Goal: Task Accomplishment & Management: Manage account settings

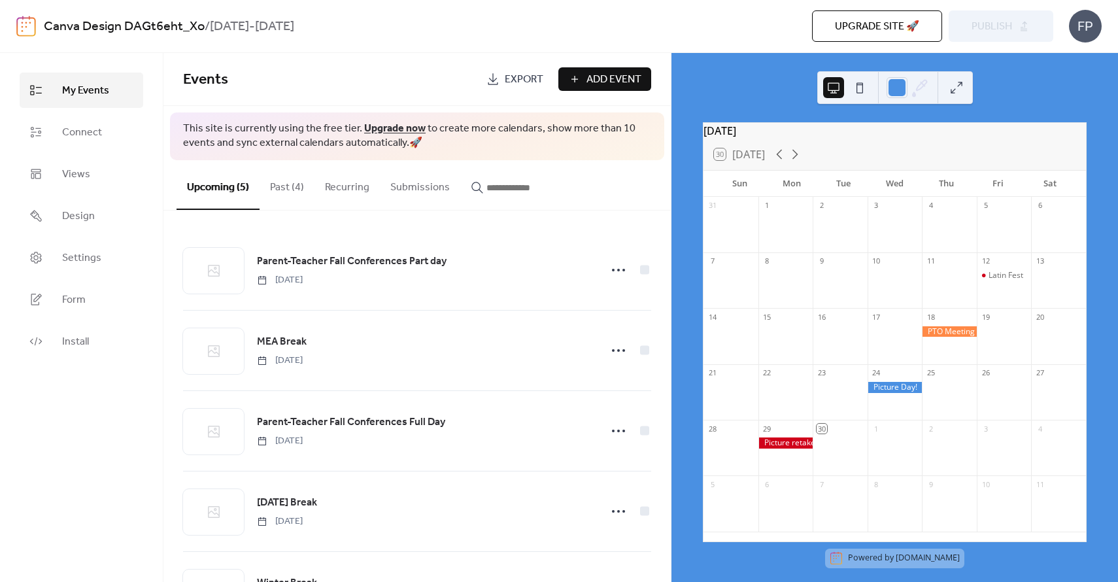
click at [292, 187] on button "Past (4)" at bounding box center [287, 184] width 55 height 48
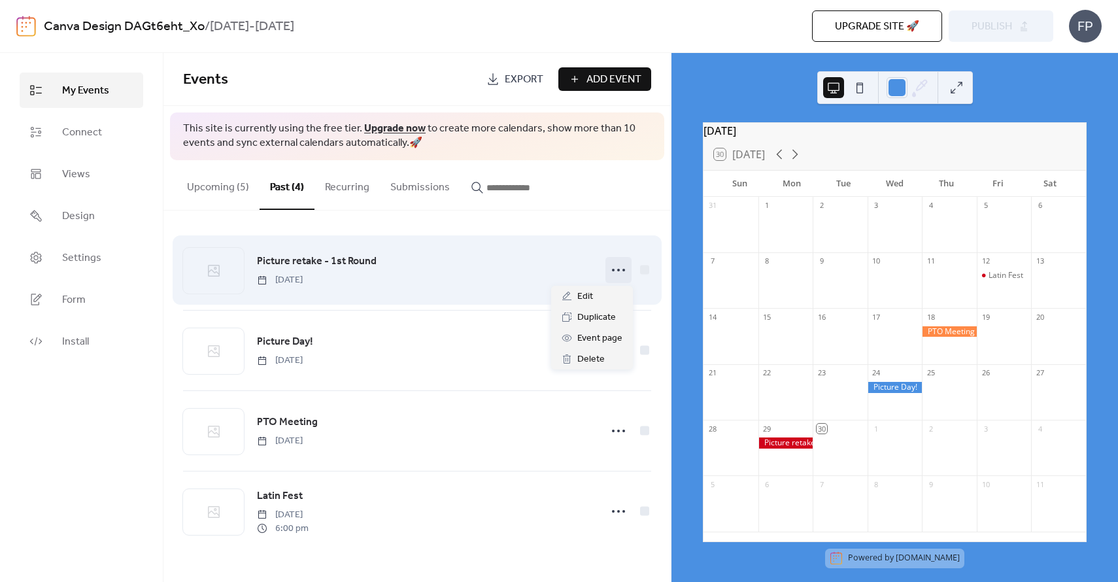
click at [620, 269] on icon at bounding box center [618, 270] width 21 height 21
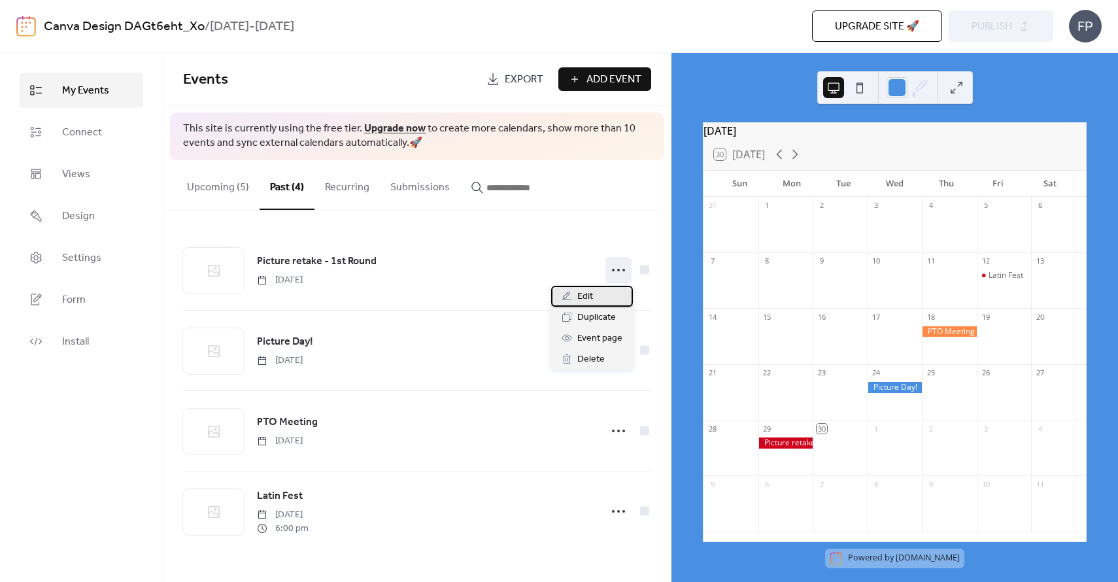
click at [596, 294] on div "Edit" at bounding box center [592, 296] width 82 height 21
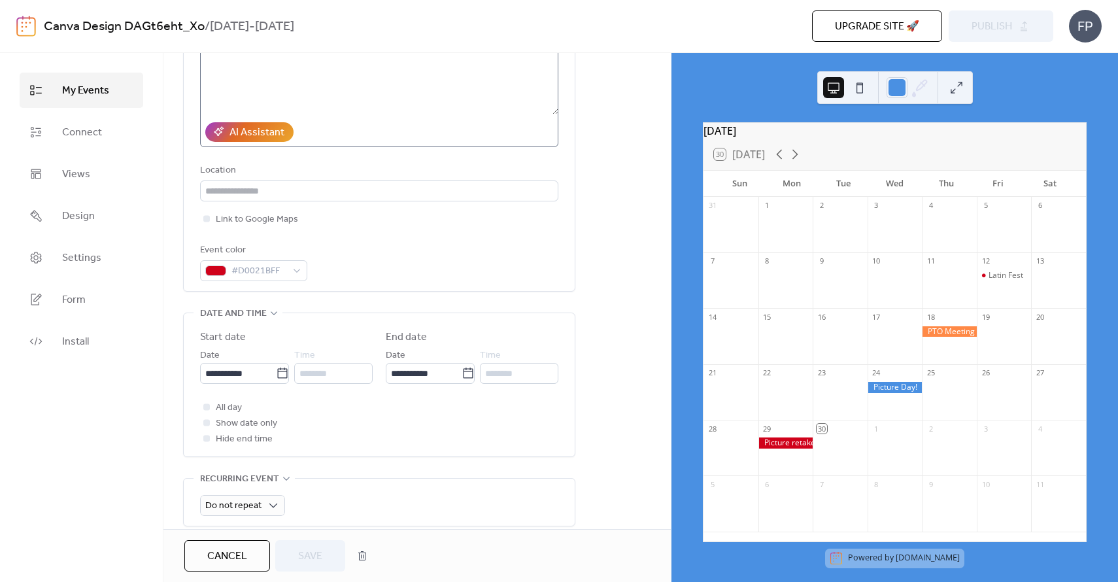
scroll to position [195, 0]
click at [231, 377] on input "**********" at bounding box center [238, 372] width 76 height 21
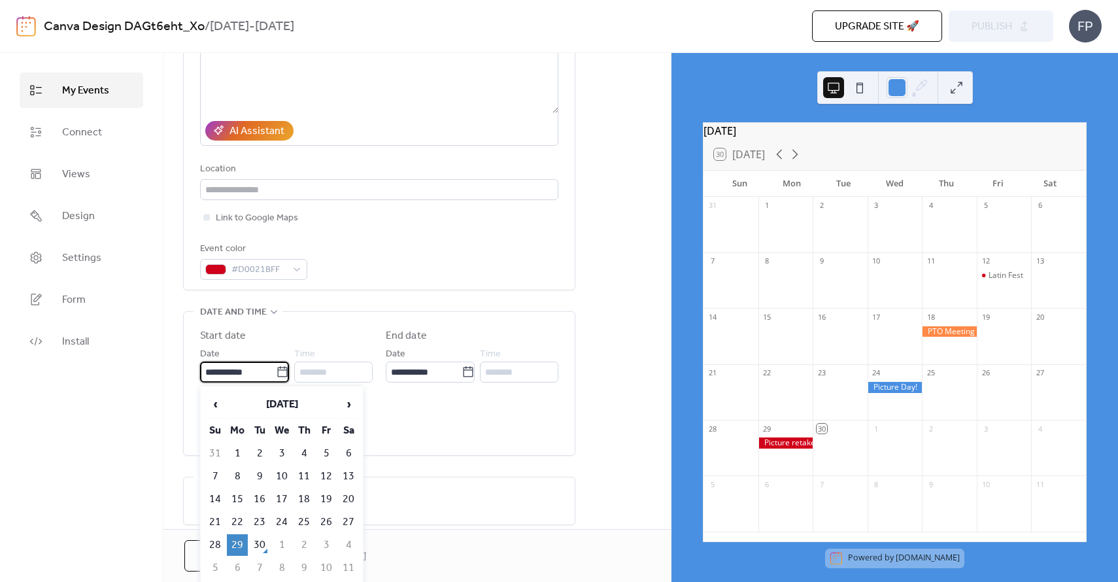
click at [276, 375] on icon at bounding box center [282, 371] width 13 height 13
click at [275, 375] on input "**********" at bounding box center [238, 372] width 76 height 21
click at [348, 407] on span "›" at bounding box center [349, 404] width 20 height 26
click at [271, 535] on td "29" at bounding box center [281, 545] width 21 height 22
type input "**********"
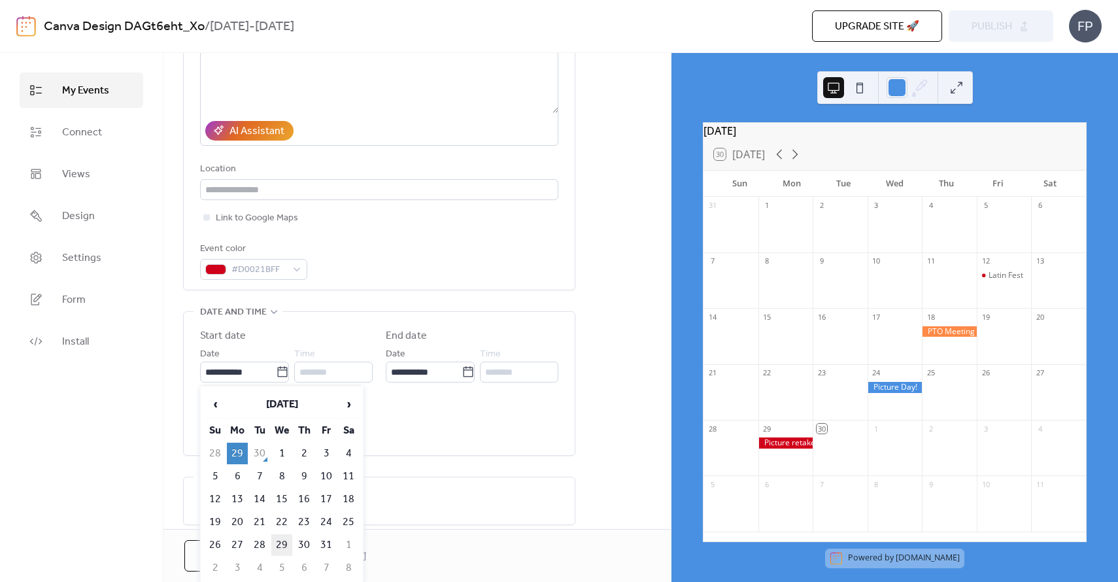
type input "**********"
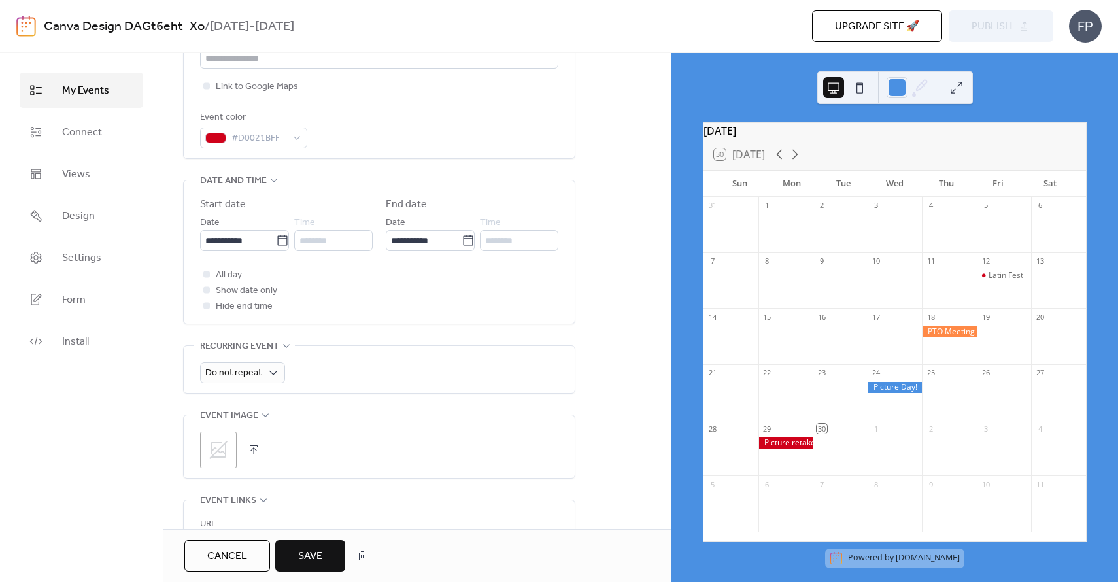
scroll to position [332, 0]
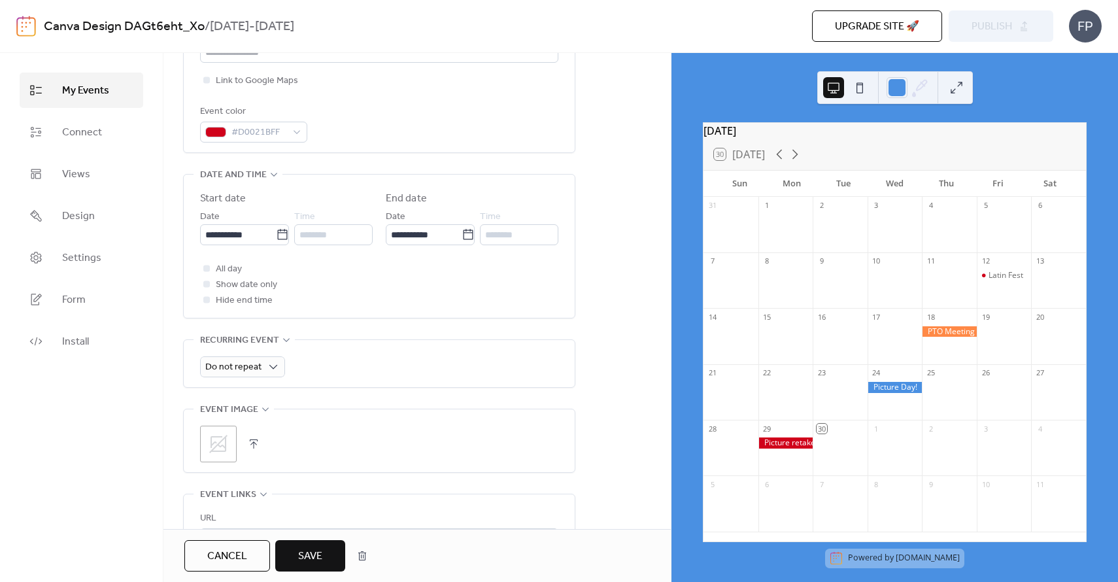
click at [318, 549] on span "Save" at bounding box center [310, 557] width 24 height 16
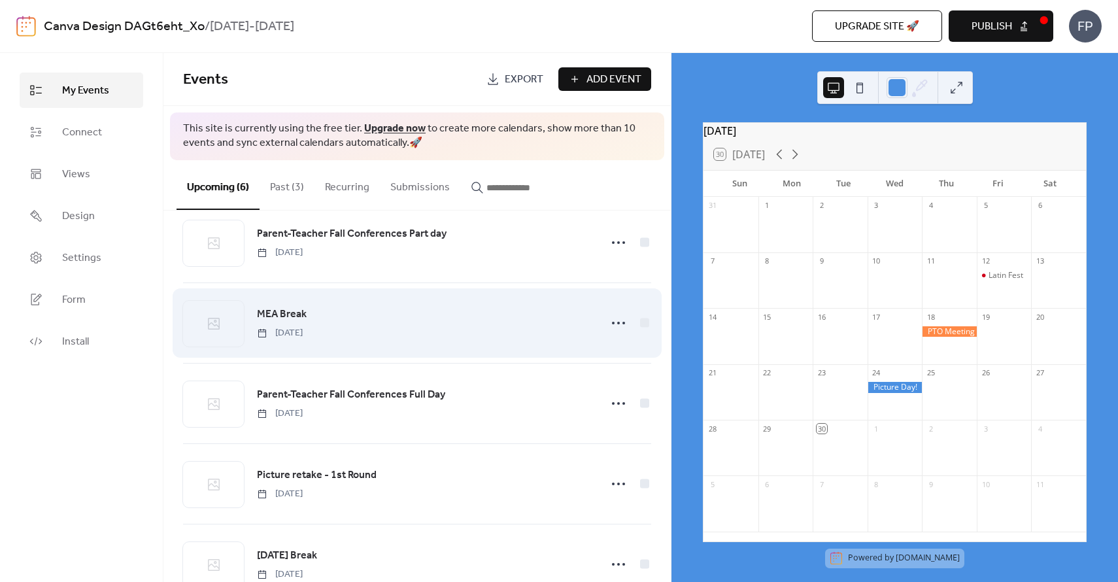
scroll to position [19, 0]
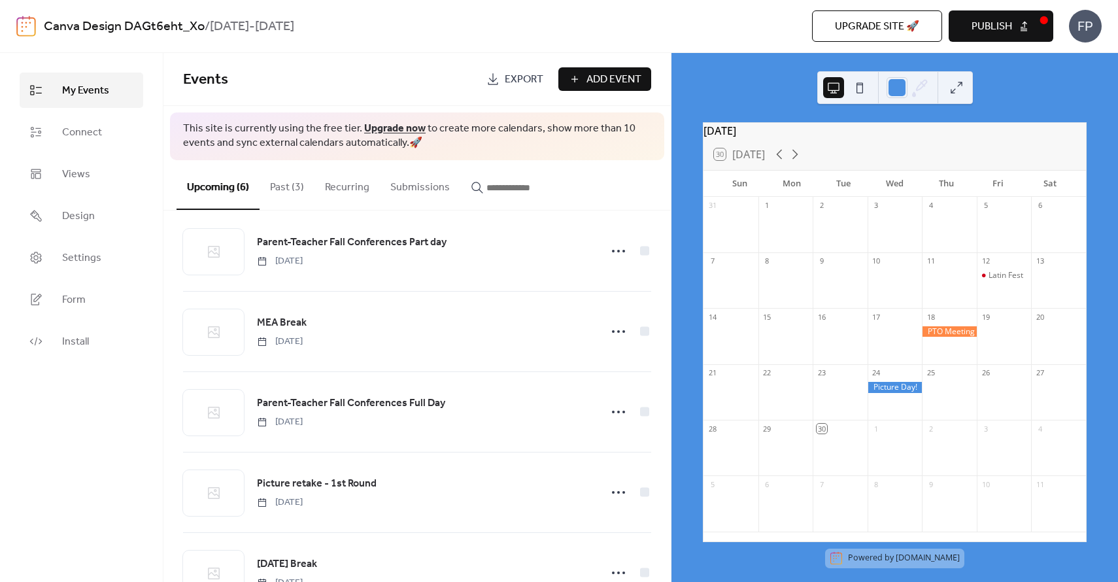
click at [292, 183] on button "Past (3)" at bounding box center [287, 184] width 55 height 48
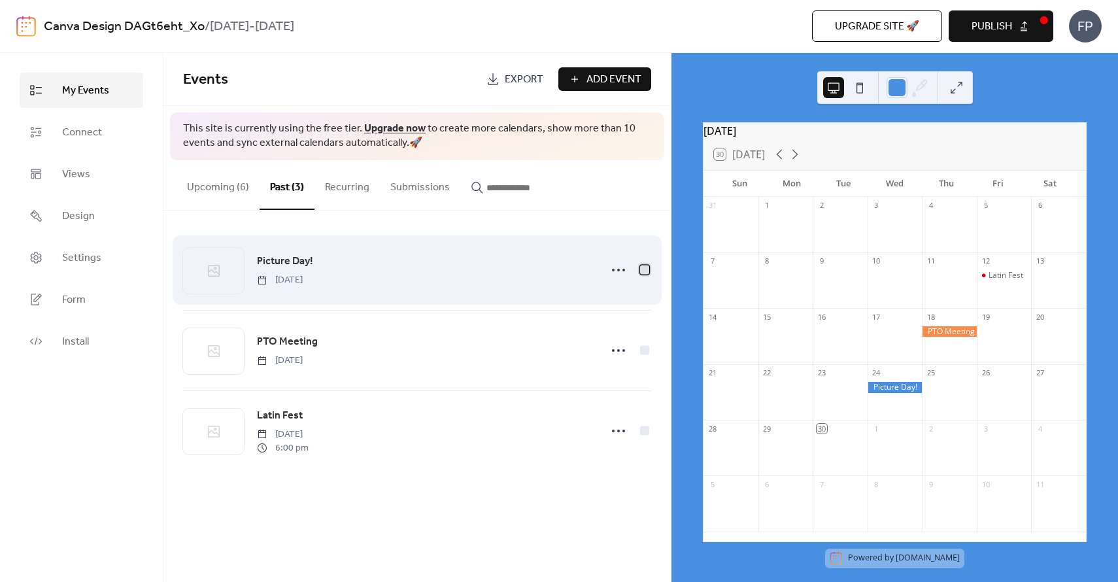
click at [641, 273] on div at bounding box center [644, 269] width 9 height 9
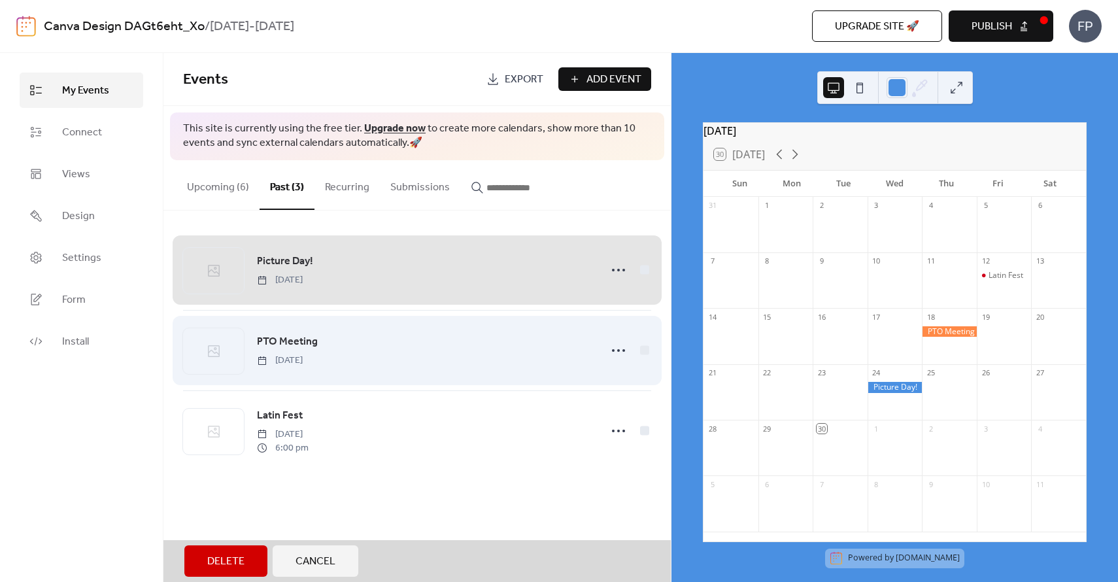
click at [645, 348] on div "PTO Meeting Thursday, September 18, 2025" at bounding box center [417, 350] width 468 height 80
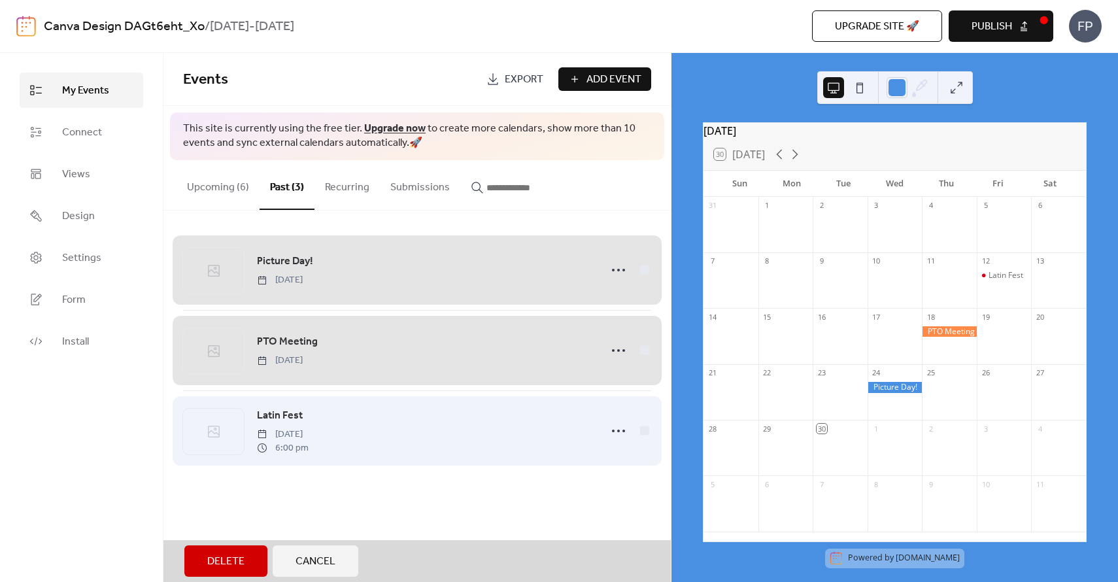
click at [644, 433] on div "Latin Fest Friday, September 12, 2025 6:00 pm" at bounding box center [417, 430] width 468 height 80
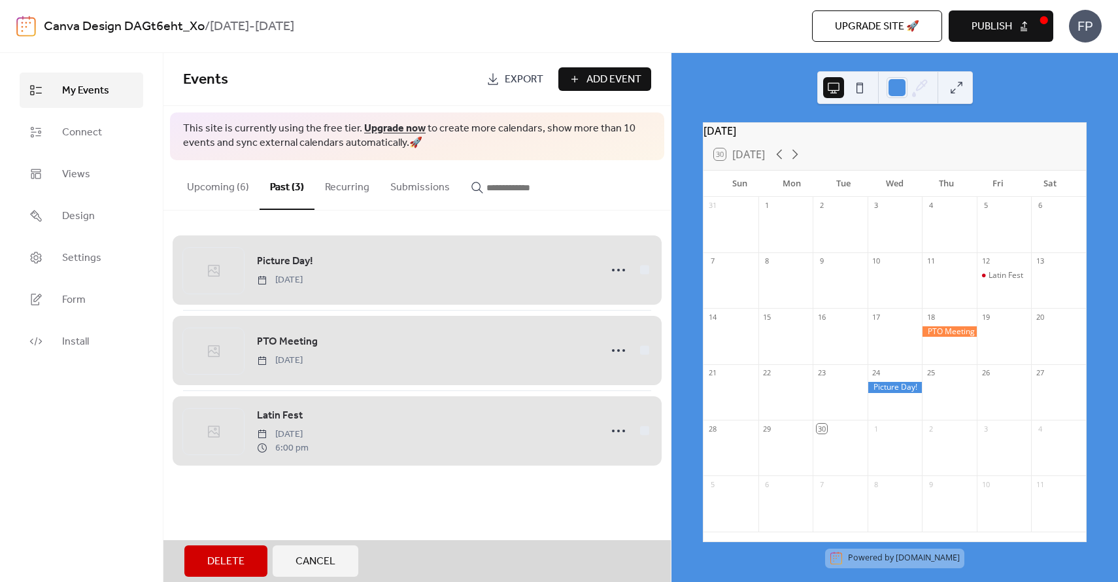
click at [239, 564] on span "Delete" at bounding box center [225, 562] width 37 height 16
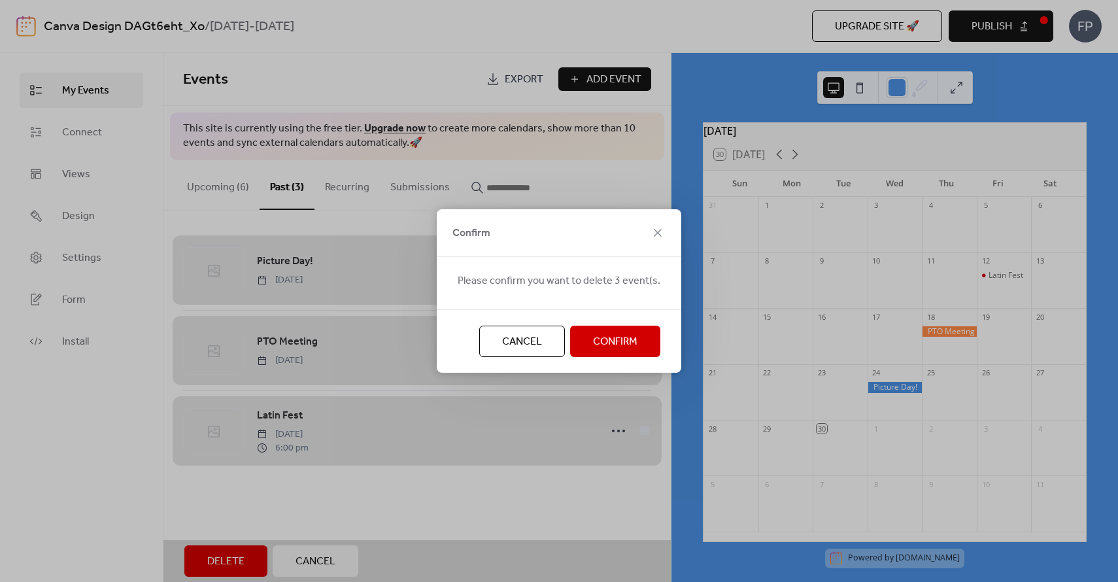
click at [631, 339] on span "Confirm" at bounding box center [615, 342] width 44 height 16
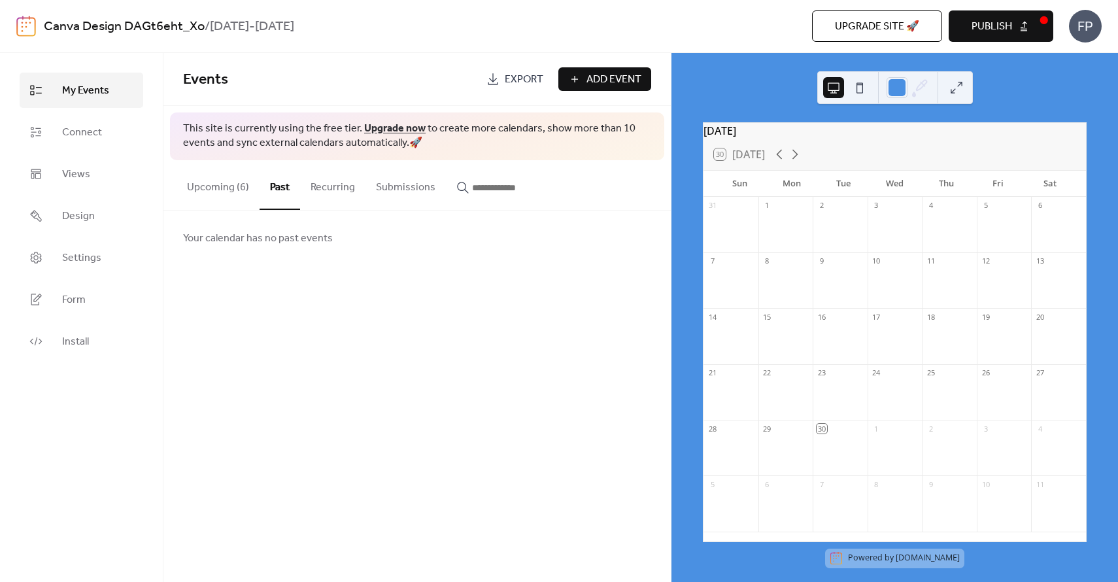
click at [224, 190] on button "Upcoming (6)" at bounding box center [218, 184] width 83 height 48
